Goal: Task Accomplishment & Management: Use online tool/utility

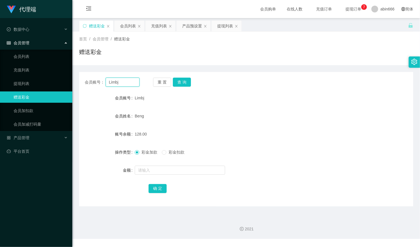
drag, startPoint x: 128, startPoint y: 83, endPoint x: 101, endPoint y: 97, distance: 30.6
click at [77, 88] on main "关闭左侧 关闭右侧 关闭其它 刷新页面 赠送彩金 会员列表 充值列表 产品预设置 提现列表 首页 / 会员管理 / 赠送彩金 / 赠送彩金 会员账号： Lim…" at bounding box center [246, 115] width 348 height 195
paste input "98627098"
type input "98627098"
click at [141, 172] on input "text" at bounding box center [180, 170] width 90 height 9
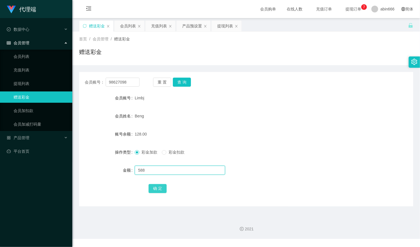
type input "588"
drag, startPoint x: 158, startPoint y: 188, endPoint x: 154, endPoint y: 185, distance: 5.8
click at [157, 188] on button "确 定" at bounding box center [158, 188] width 18 height 9
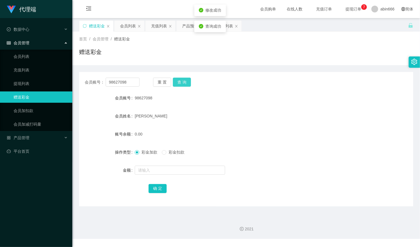
click at [183, 82] on button "查 询" at bounding box center [182, 82] width 18 height 9
click at [184, 81] on button "查 询" at bounding box center [182, 82] width 18 height 9
drag, startPoint x: 210, startPoint y: 161, endPoint x: 178, endPoint y: 163, distance: 32.0
click at [210, 160] on form "会员账号 98627098 会员姓名 [PERSON_NAME] 账号余额 0.00 操作类型 彩金加款 彩金扣款 金额 确 定" at bounding box center [246, 143] width 334 height 102
click at [184, 79] on button "查 询" at bounding box center [182, 82] width 18 height 9
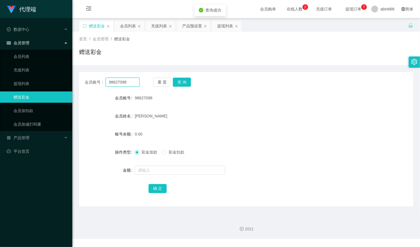
drag, startPoint x: 132, startPoint y: 83, endPoint x: 80, endPoint y: 80, distance: 51.8
click at [78, 81] on main "关闭左侧 关闭右侧 关闭其它 刷新页面 赠送彩金 会员列表 充值列表 产品预设置 提现列表 首页 / 会员管理 / 赠送彩金 / 赠送彩金 会员账号： 986…" at bounding box center [246, 115] width 348 height 195
drag, startPoint x: 183, startPoint y: 112, endPoint x: 138, endPoint y: 98, distance: 46.9
click at [183, 111] on div "[PERSON_NAME]" at bounding box center [232, 116] width 195 height 11
drag, startPoint x: 130, startPoint y: 82, endPoint x: 98, endPoint y: 86, distance: 32.8
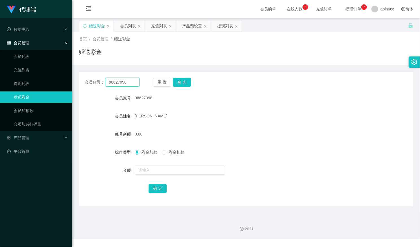
click at [71, 83] on section "代理端 数据中心 会员管理 会员列表 充值列表 提现列表 赠送彩金 会员加扣款 会员加减打码量 产品管理 平台首页 保存配置 重置配置 整体风格设置 主题色 …" at bounding box center [210, 119] width 420 height 239
click at [182, 82] on button "查 询" at bounding box center [182, 82] width 18 height 9
click at [185, 82] on button "查 询" at bounding box center [182, 82] width 18 height 9
click at [177, 164] on form "会员账号 98627098 会员姓名 [PERSON_NAME] 账号余额 0.00 操作类型 彩金加款 彩金扣款 金额 确 定" at bounding box center [246, 143] width 334 height 102
click at [175, 169] on input "text" at bounding box center [180, 170] width 90 height 9
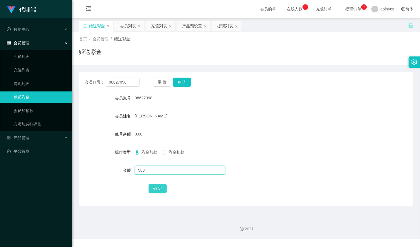
type input "588"
click at [159, 189] on button "确 定" at bounding box center [158, 188] width 18 height 9
